Goal: Task Accomplishment & Management: Complete application form

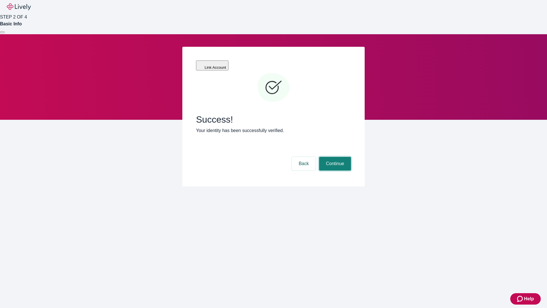
click at [334, 157] on button "Continue" at bounding box center [335, 164] width 32 height 14
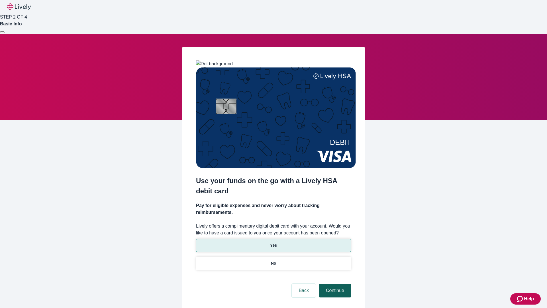
click at [273, 242] on p "Yes" at bounding box center [273, 245] width 7 height 6
click at [334, 284] on button "Continue" at bounding box center [335, 291] width 32 height 14
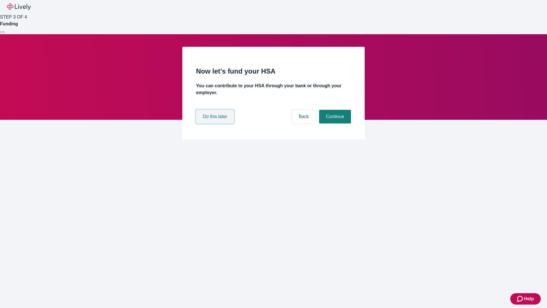
click at [216, 123] on button "Do this later" at bounding box center [215, 117] width 38 height 14
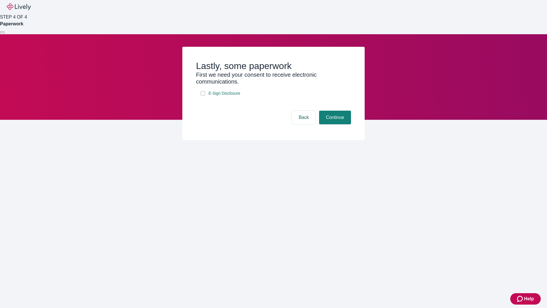
click at [203, 96] on input "E-Sign Disclosure" at bounding box center [203, 93] width 5 height 5
checkbox input "true"
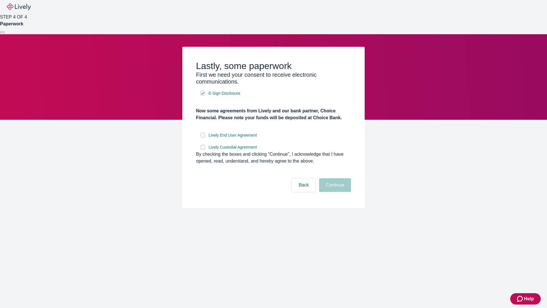
click at [203, 137] on input "Lively End User Agreement" at bounding box center [203, 135] width 5 height 5
checkbox input "true"
click at [203, 149] on input "Lively Custodial Agreement" at bounding box center [203, 147] width 5 height 5
checkbox input "true"
click at [334, 192] on button "Continue" at bounding box center [335, 185] width 32 height 14
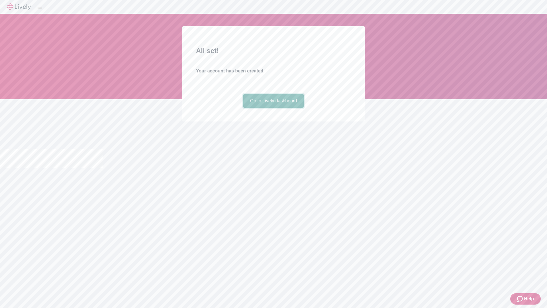
click at [273, 108] on link "Go to Lively dashboard" at bounding box center [273, 101] width 61 height 14
